Goal: Book appointment/travel/reservation

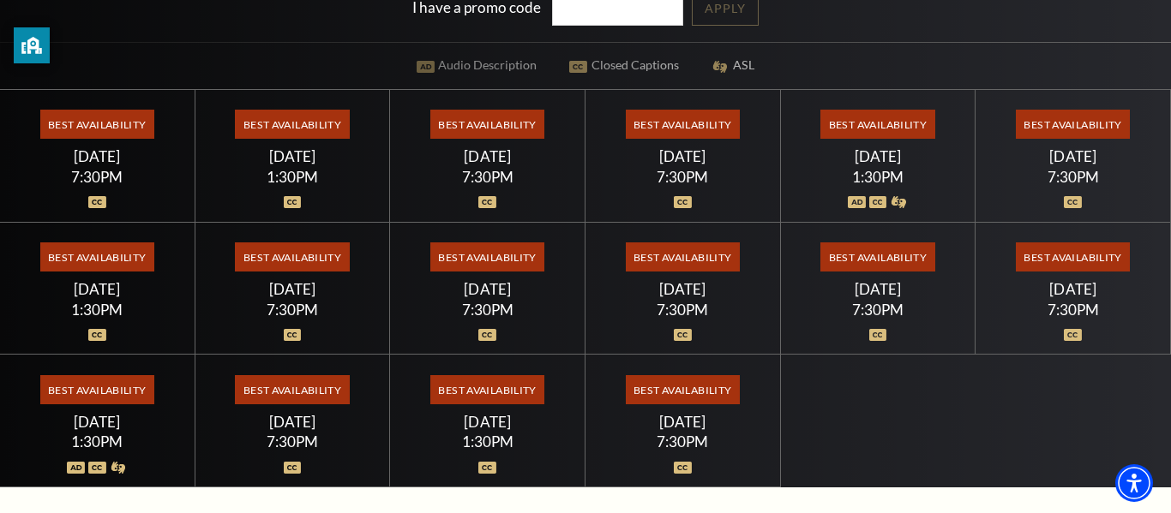
scroll to position [427, 0]
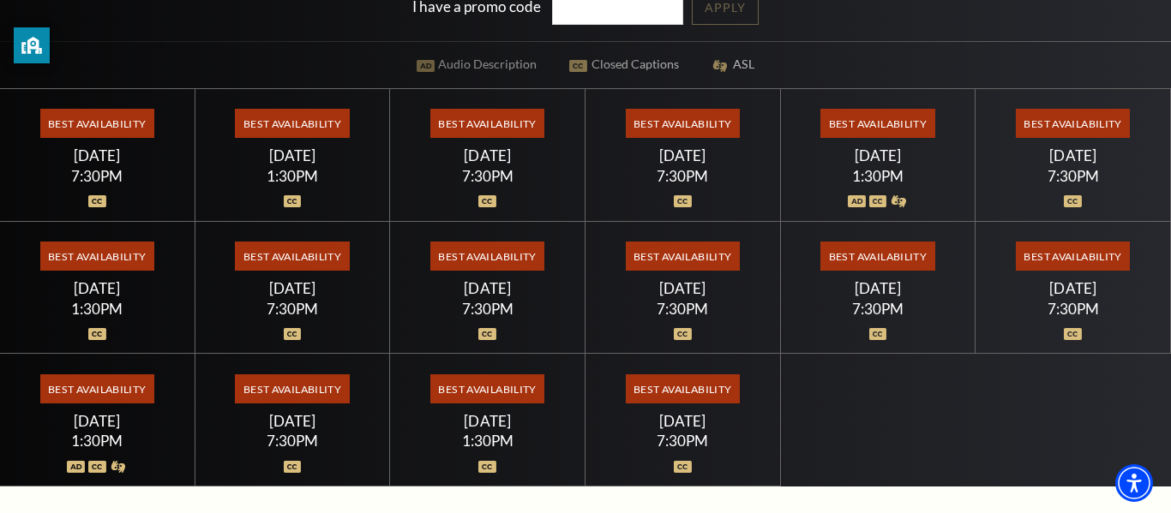
click at [1038, 251] on span "Best Availability" at bounding box center [1073, 256] width 114 height 29
click at [1048, 261] on span "Best Availability" at bounding box center [1073, 256] width 114 height 29
click at [1066, 308] on div "7:30PM" at bounding box center [1072, 309] width 153 height 15
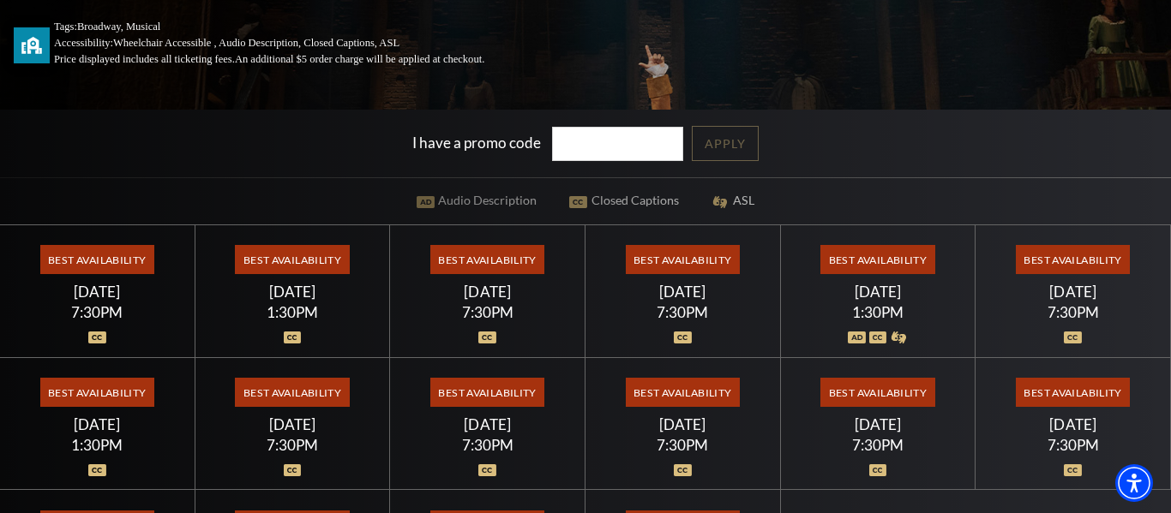
scroll to position [286, 0]
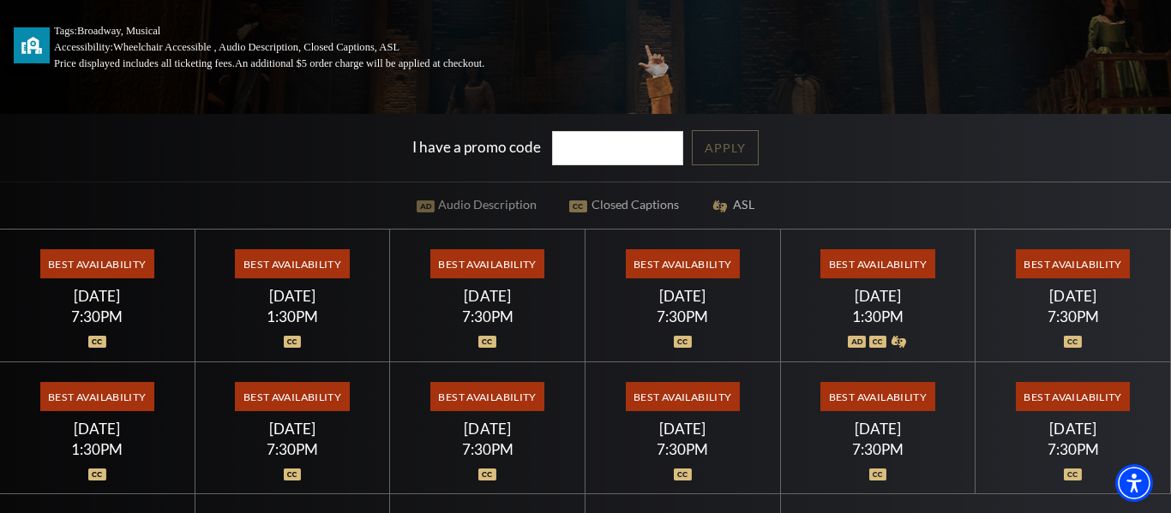
click at [1041, 434] on div "Friday July 24" at bounding box center [1072, 429] width 153 height 18
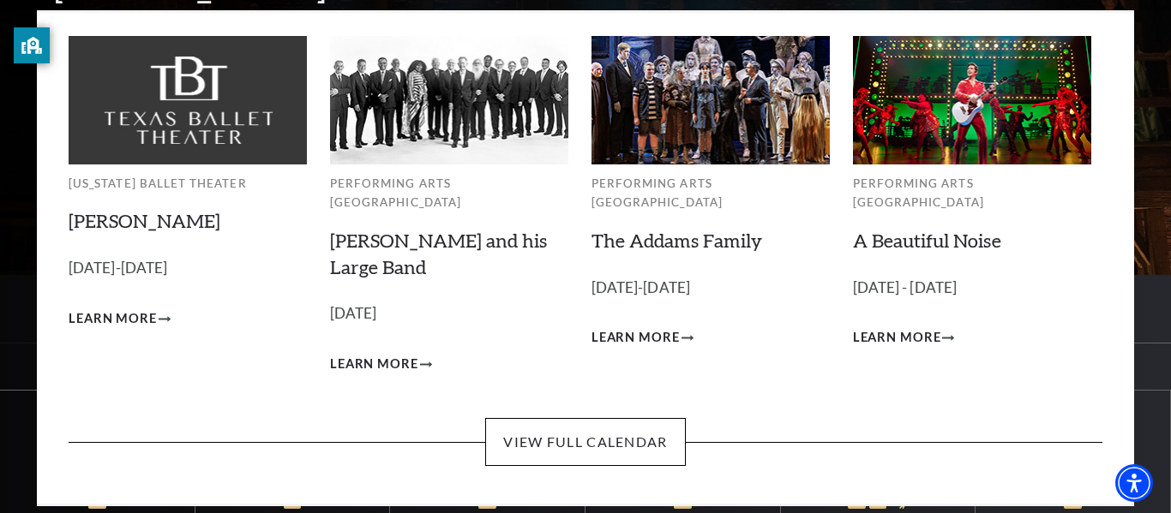
scroll to position [130, 0]
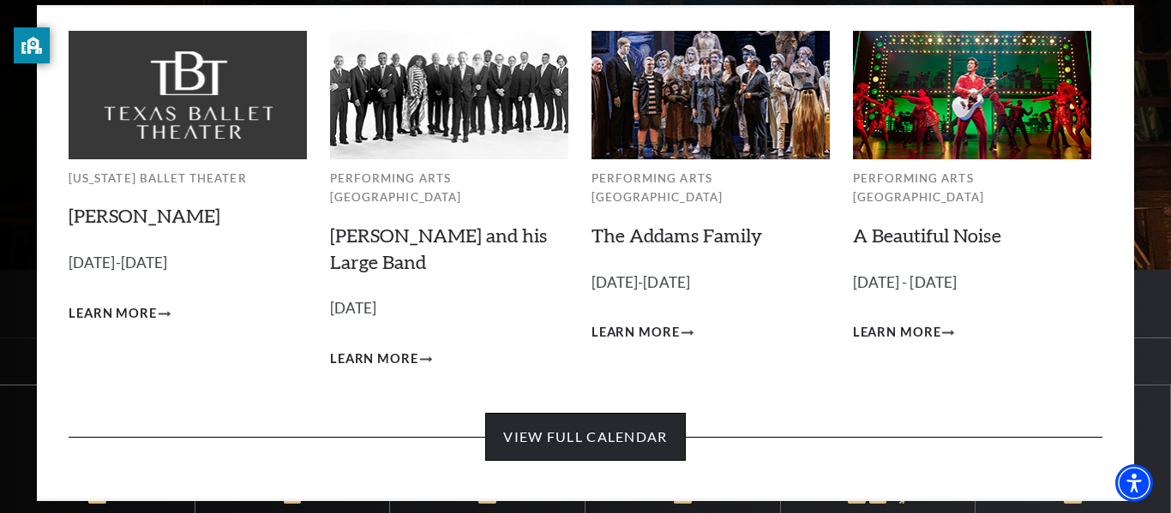
click at [534, 413] on link "View Full Calendar" at bounding box center [585, 437] width 200 height 48
